Goal: Find specific page/section: Find specific page/section

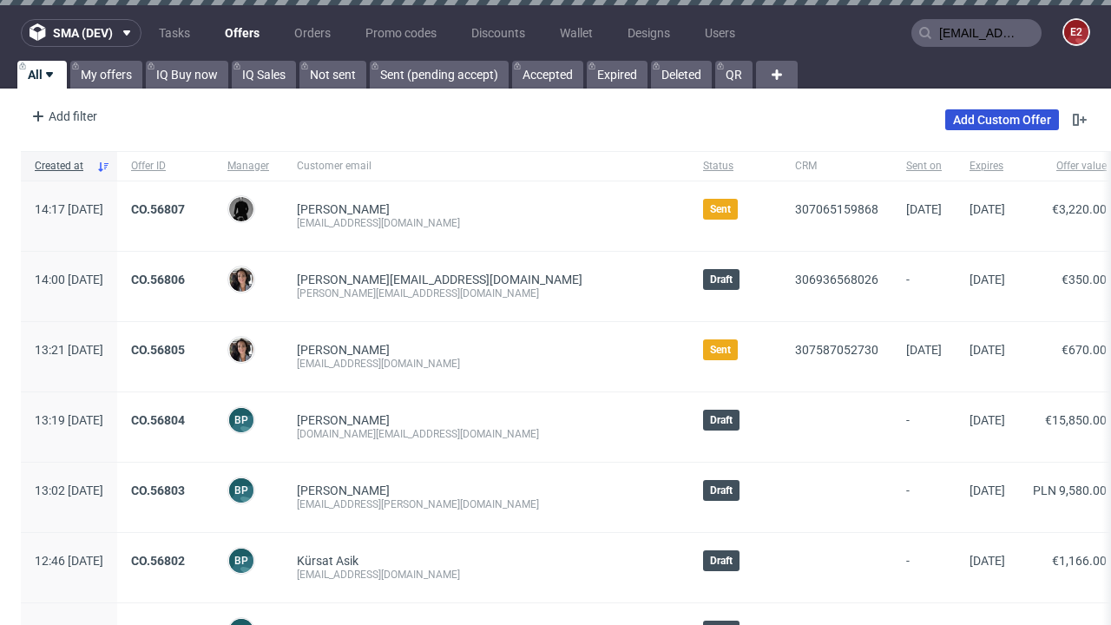
type input "[EMAIL_ADDRESS][DOMAIN_NAME]"
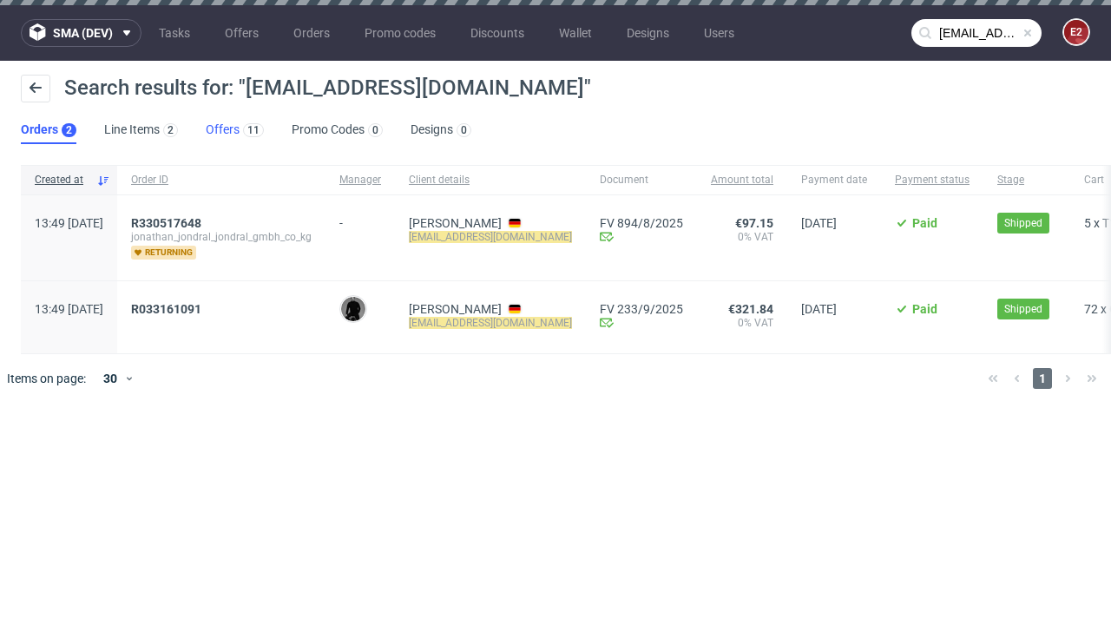
click at [234, 130] on link "Offers 11" at bounding box center [235, 130] width 58 height 28
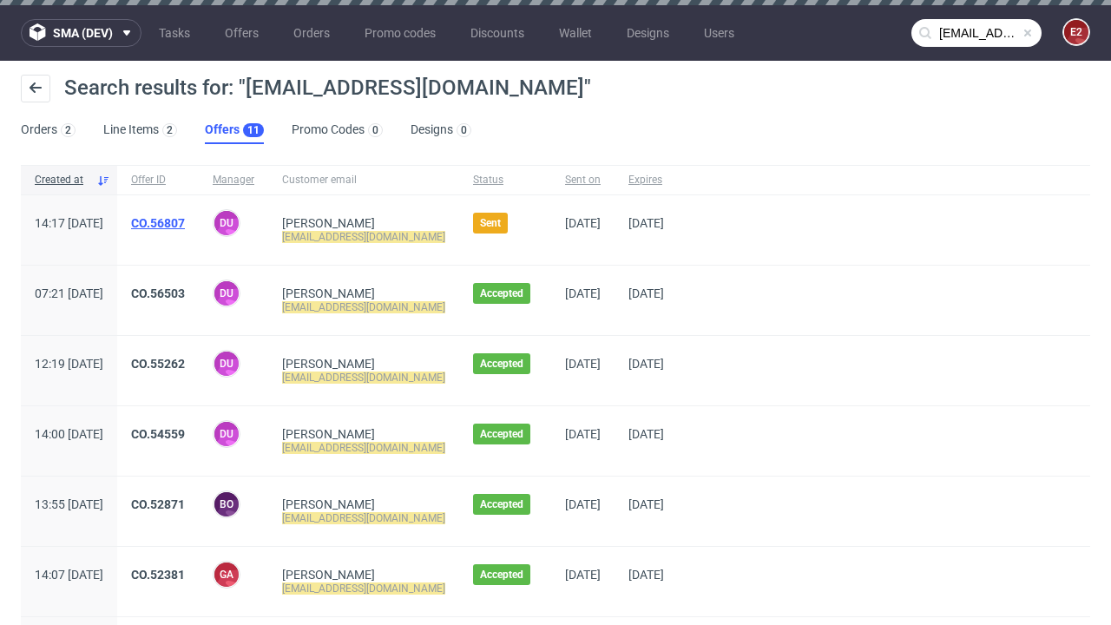
click at [185, 223] on link "CO.56807" at bounding box center [158, 223] width 54 height 14
